Goal: Navigation & Orientation: Find specific page/section

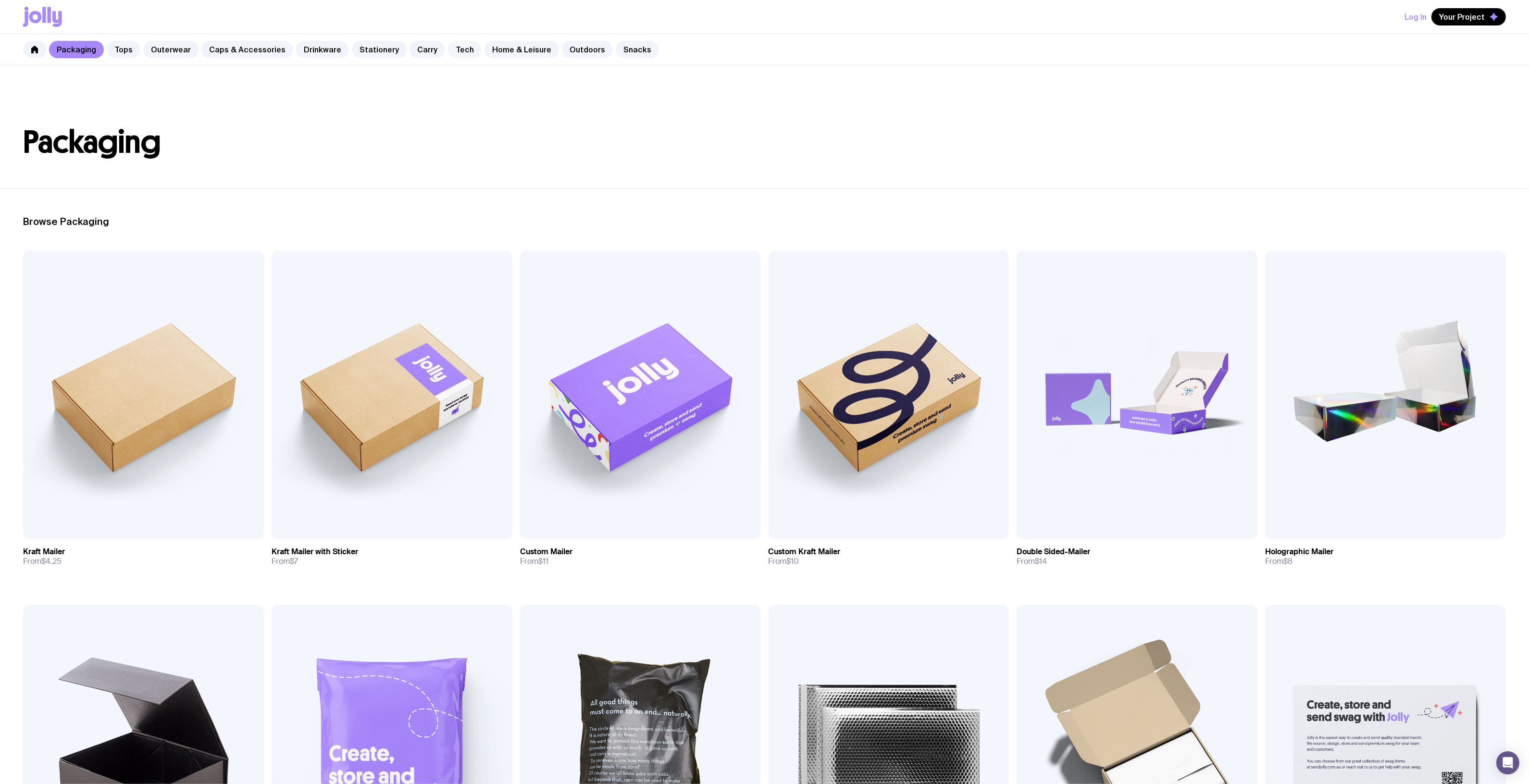
click at [448, 51] on link "Tech" at bounding box center [465, 49] width 34 height 18
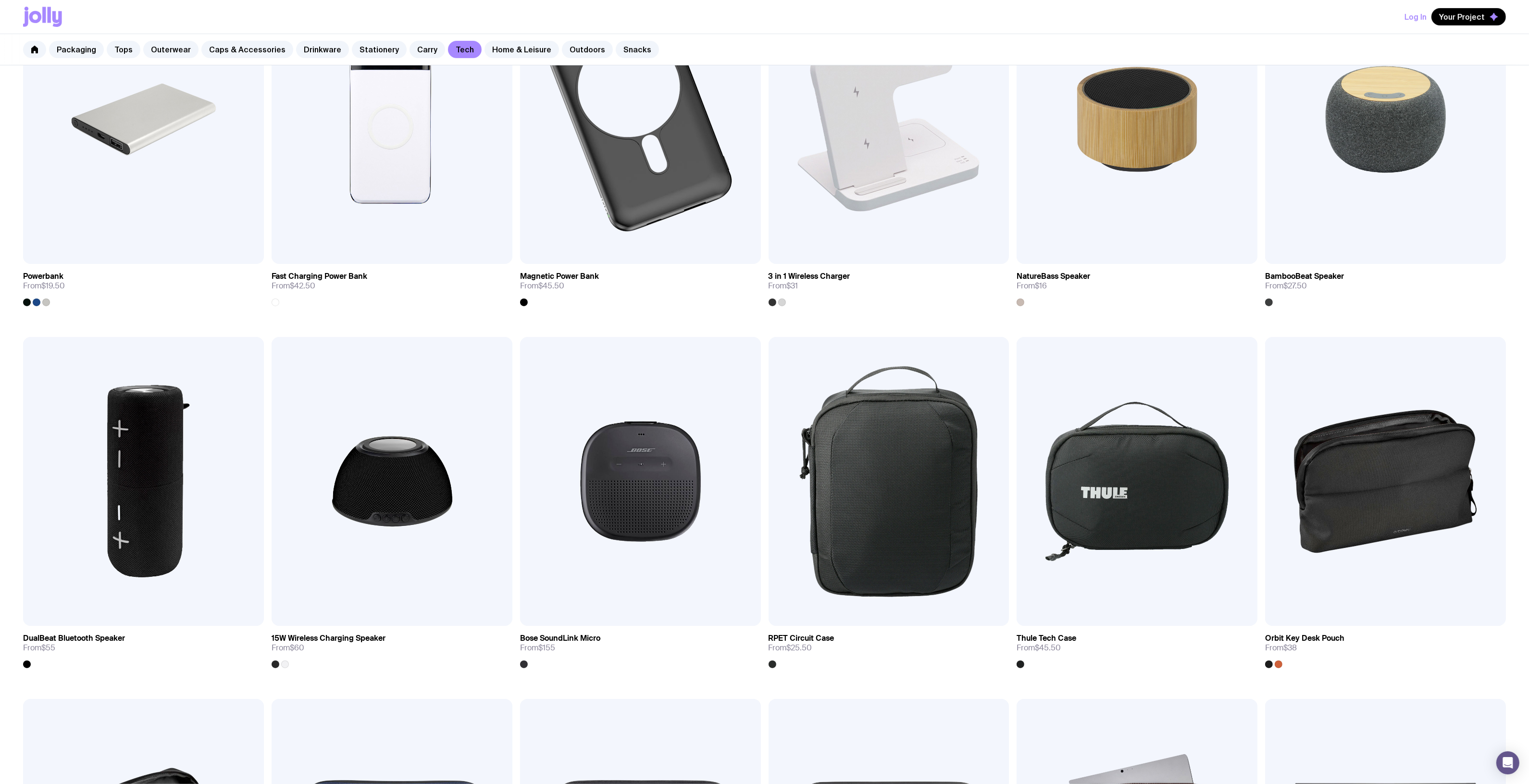
scroll to position [808, 0]
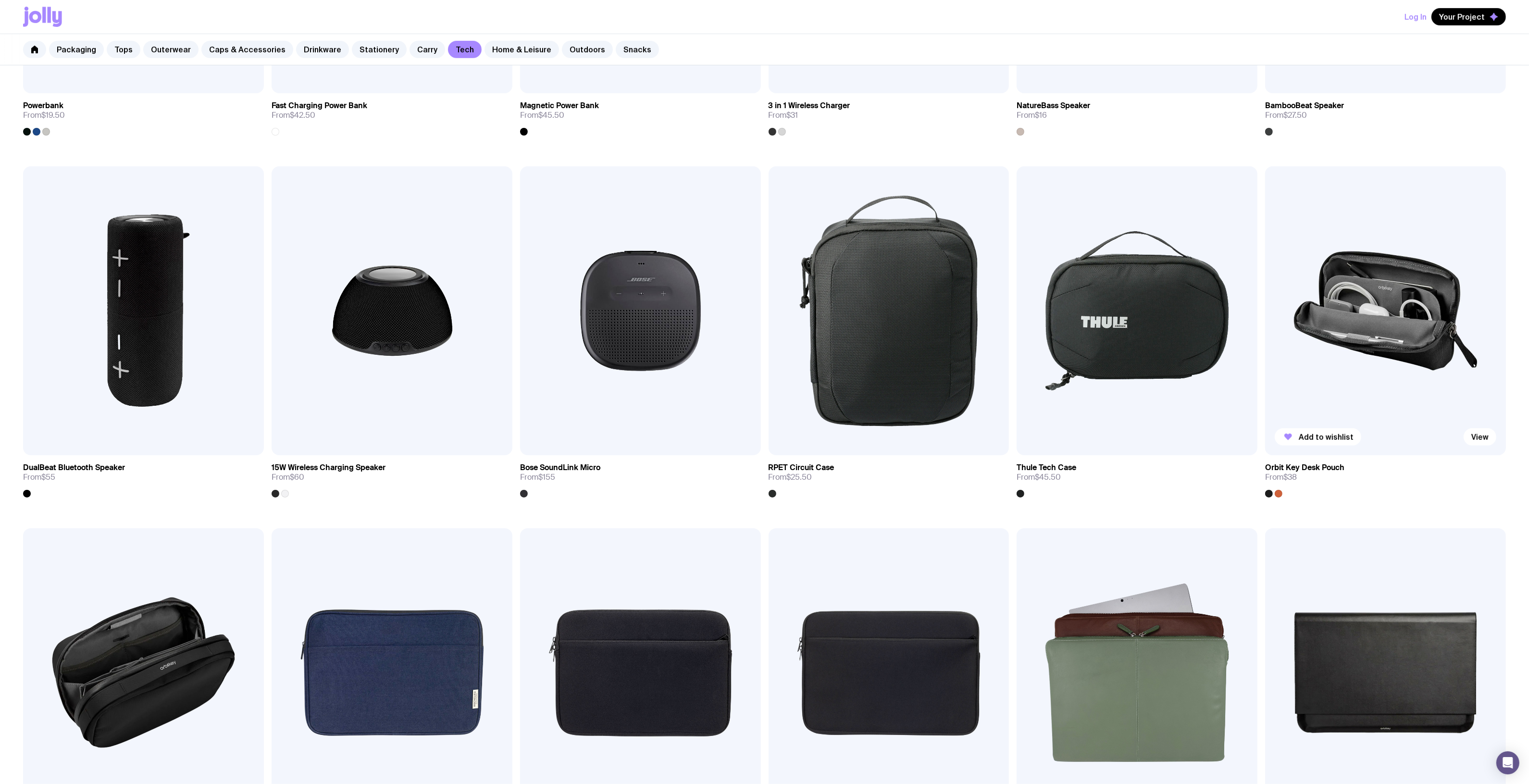
click at [1364, 274] on img at bounding box center [1386, 311] width 241 height 289
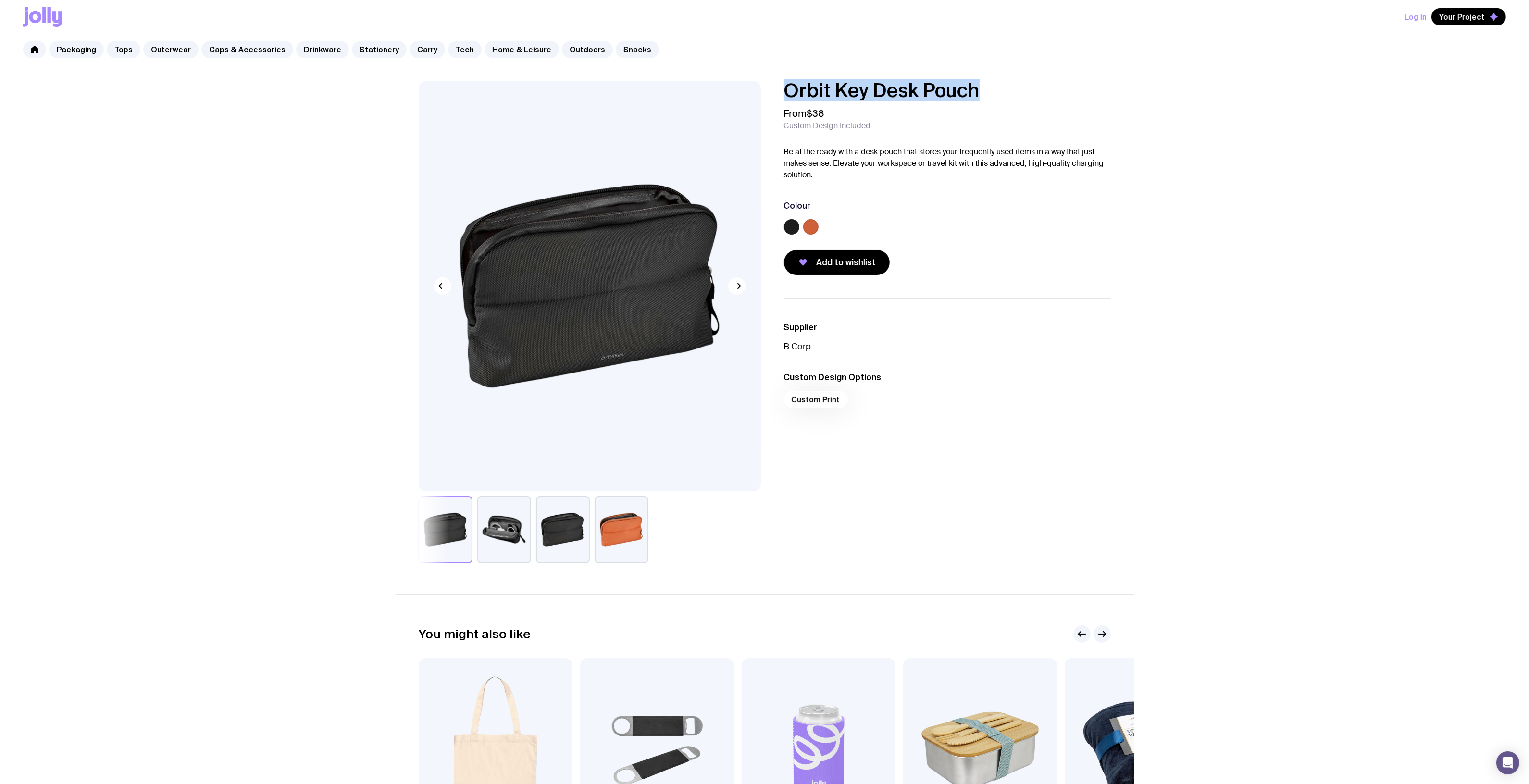
drag, startPoint x: 957, startPoint y: 90, endPoint x: 752, endPoint y: 95, distance: 205.1
click at [731, 95] on div "Orbit Key Desk Pouch From $38 Custom Design Included Be at the ready with a des…" at bounding box center [764, 322] width 738 height 483
copy h1 "Orbit Key Desk Pouch"
click at [882, 66] on div "Orbit Key Desk Pouch From $38 Custom Design Included Be at the ready with a des…" at bounding box center [764, 498] width 1529 height 866
click at [878, 60] on div "Packaging Tops Outerwear Caps & Accessories Drinkware Stationery Carry Tech Hom…" at bounding box center [764, 49] width 1529 height 31
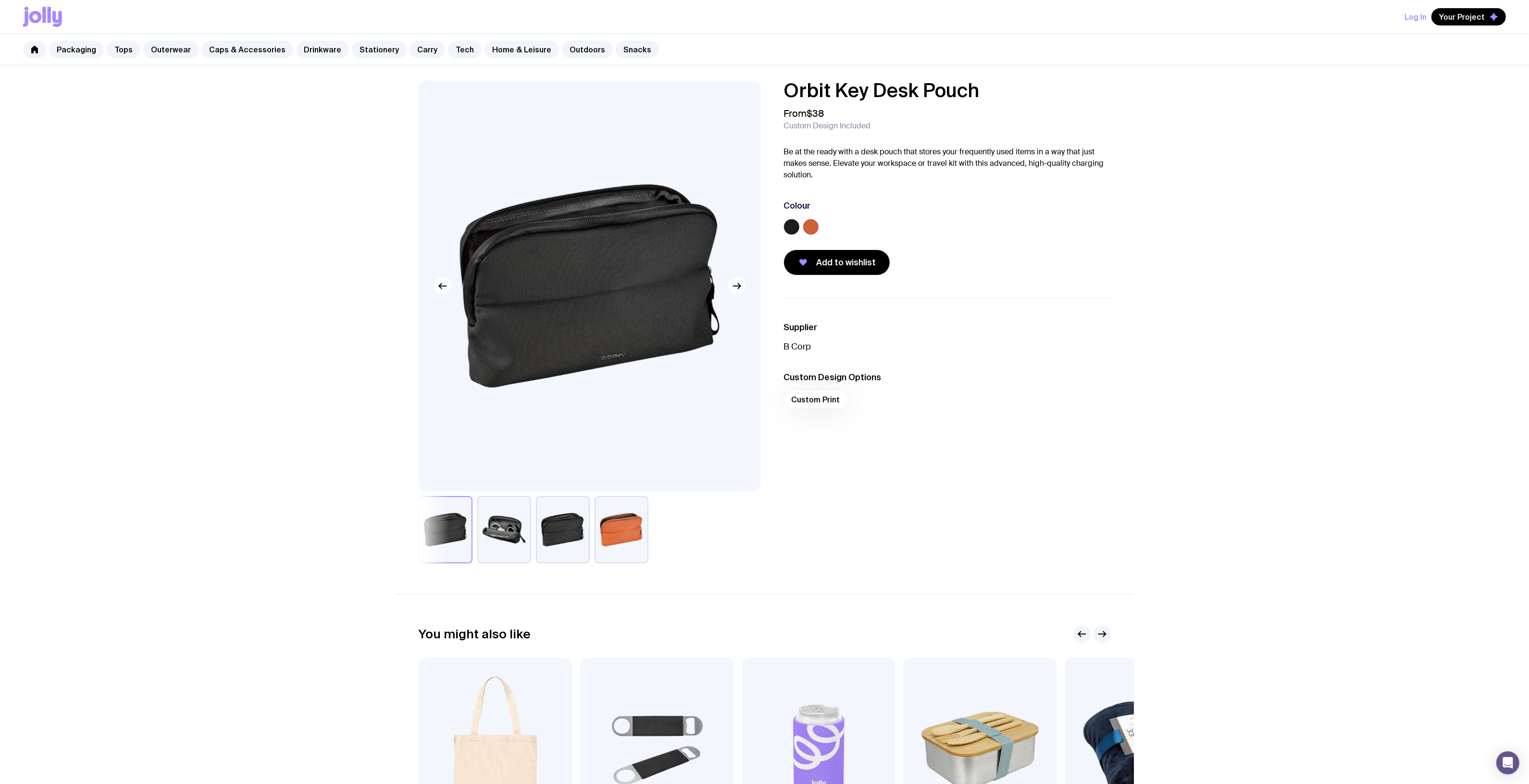
click at [315, 321] on div "Orbit Key Desk Pouch From $38 Custom Design Included Be at the ready with a des…" at bounding box center [764, 498] width 1529 height 866
click at [419, 53] on link "Carry" at bounding box center [427, 49] width 36 height 18
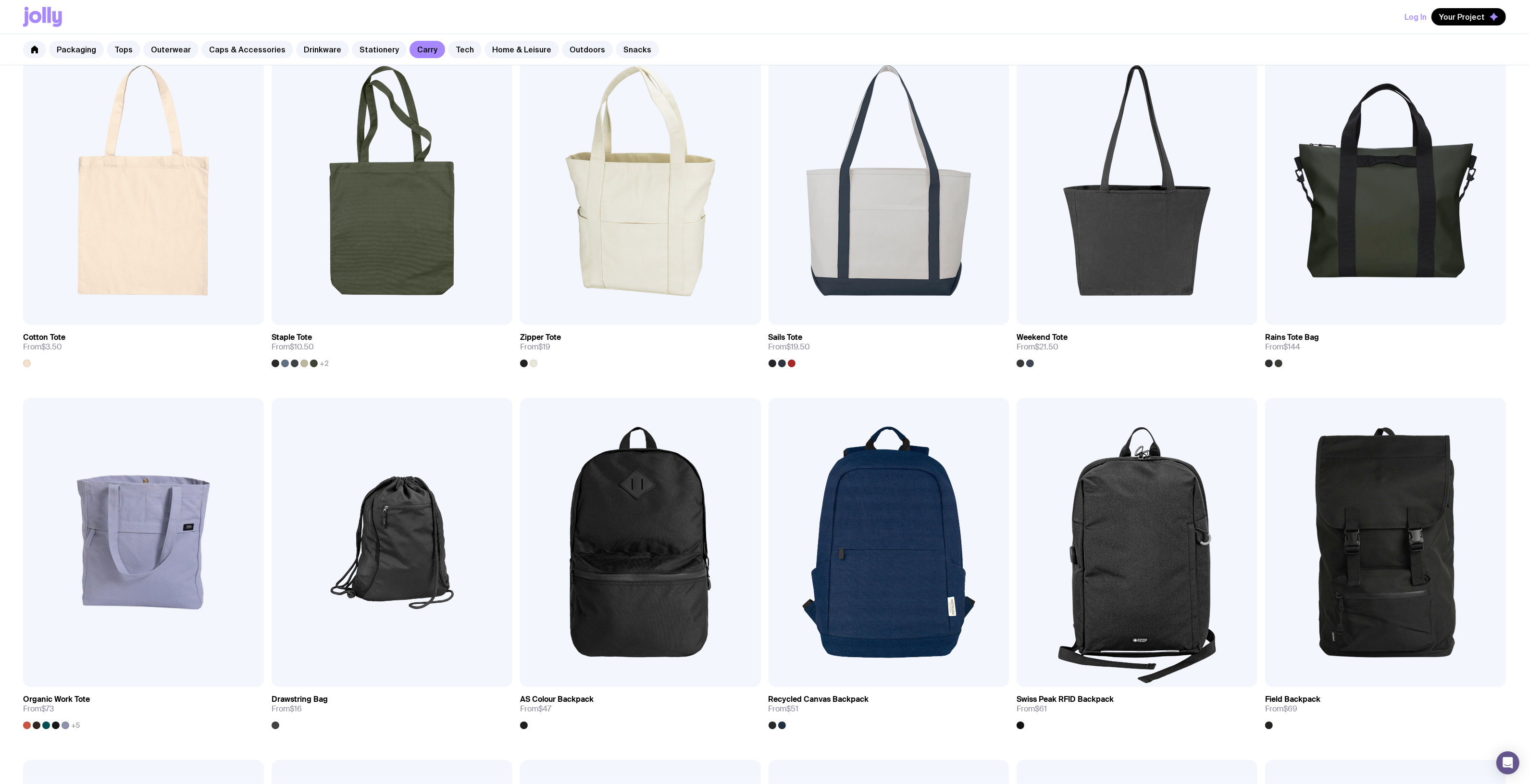
scroll to position [29, 0]
